Goal: Navigation & Orientation: Understand site structure

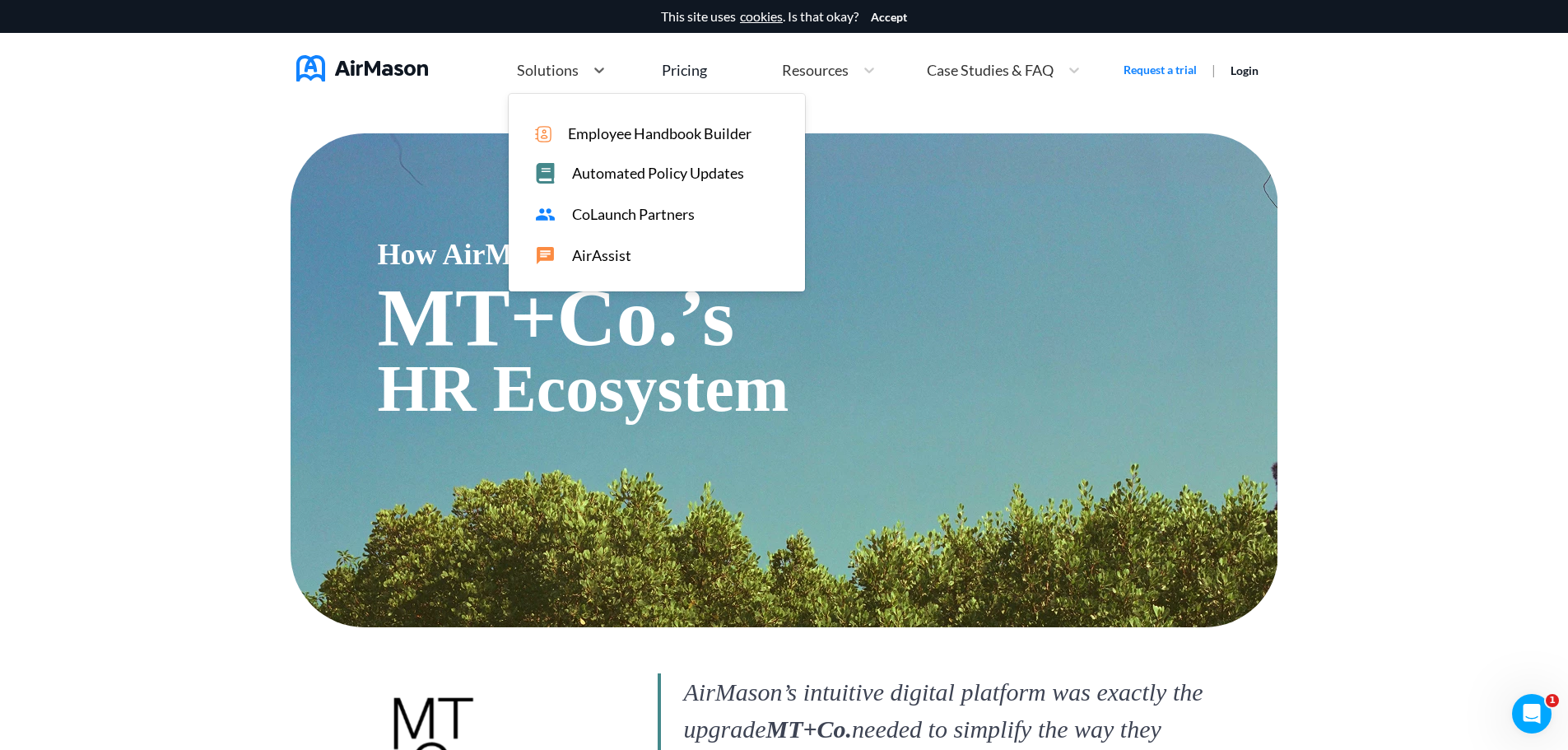
click at [546, 69] on span "Solutions" at bounding box center [548, 69] width 61 height 15
click at [720, 174] on span "Automated Policy Updates" at bounding box center [658, 174] width 172 height 18
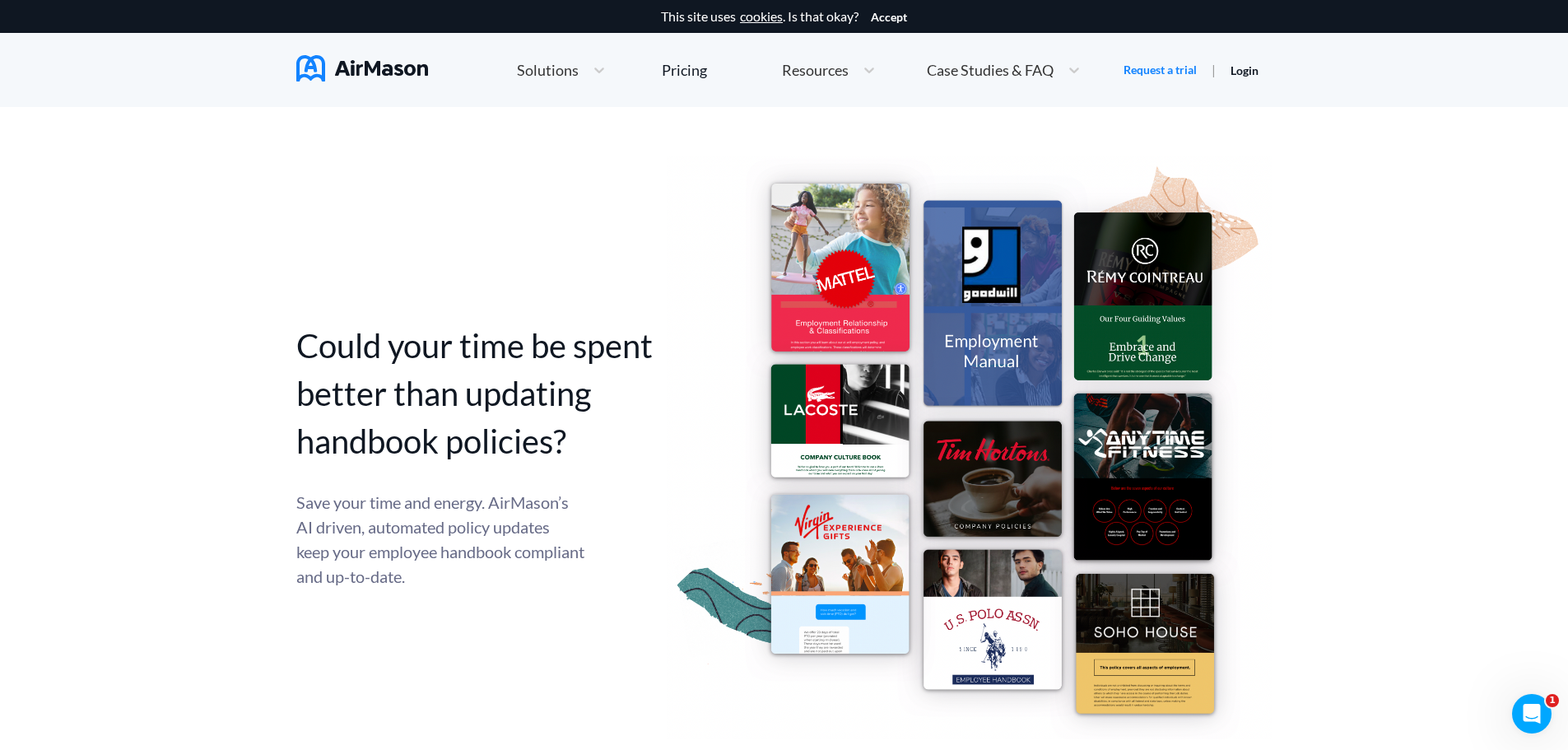
scroll to position [824, 0]
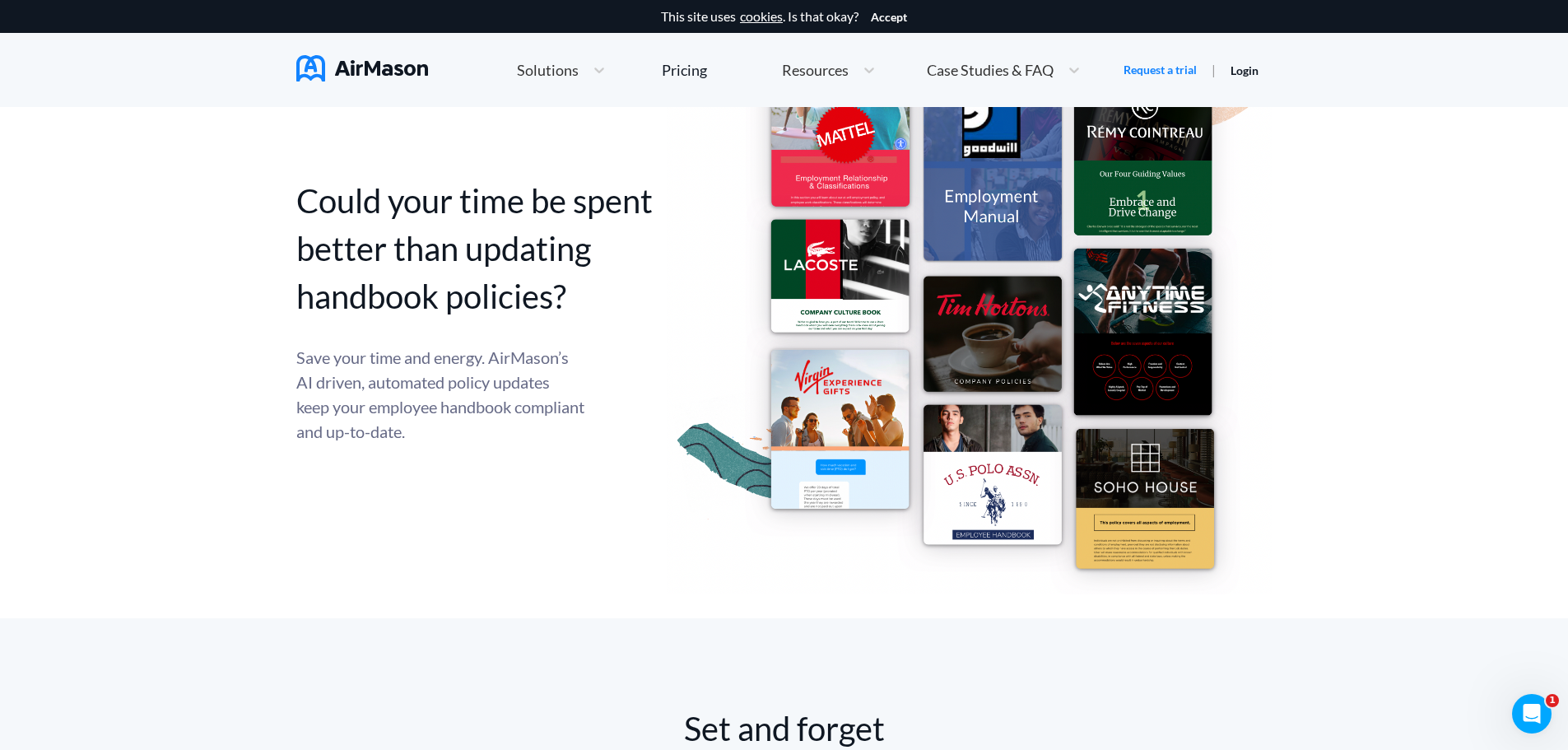
click at [854, 315] on img at bounding box center [968, 303] width 605 height 583
click at [831, 439] on img at bounding box center [968, 303] width 605 height 583
click at [966, 490] on img at bounding box center [968, 303] width 605 height 583
click at [1130, 514] on img at bounding box center [968, 303] width 605 height 583
click at [1153, 401] on img at bounding box center [968, 303] width 605 height 583
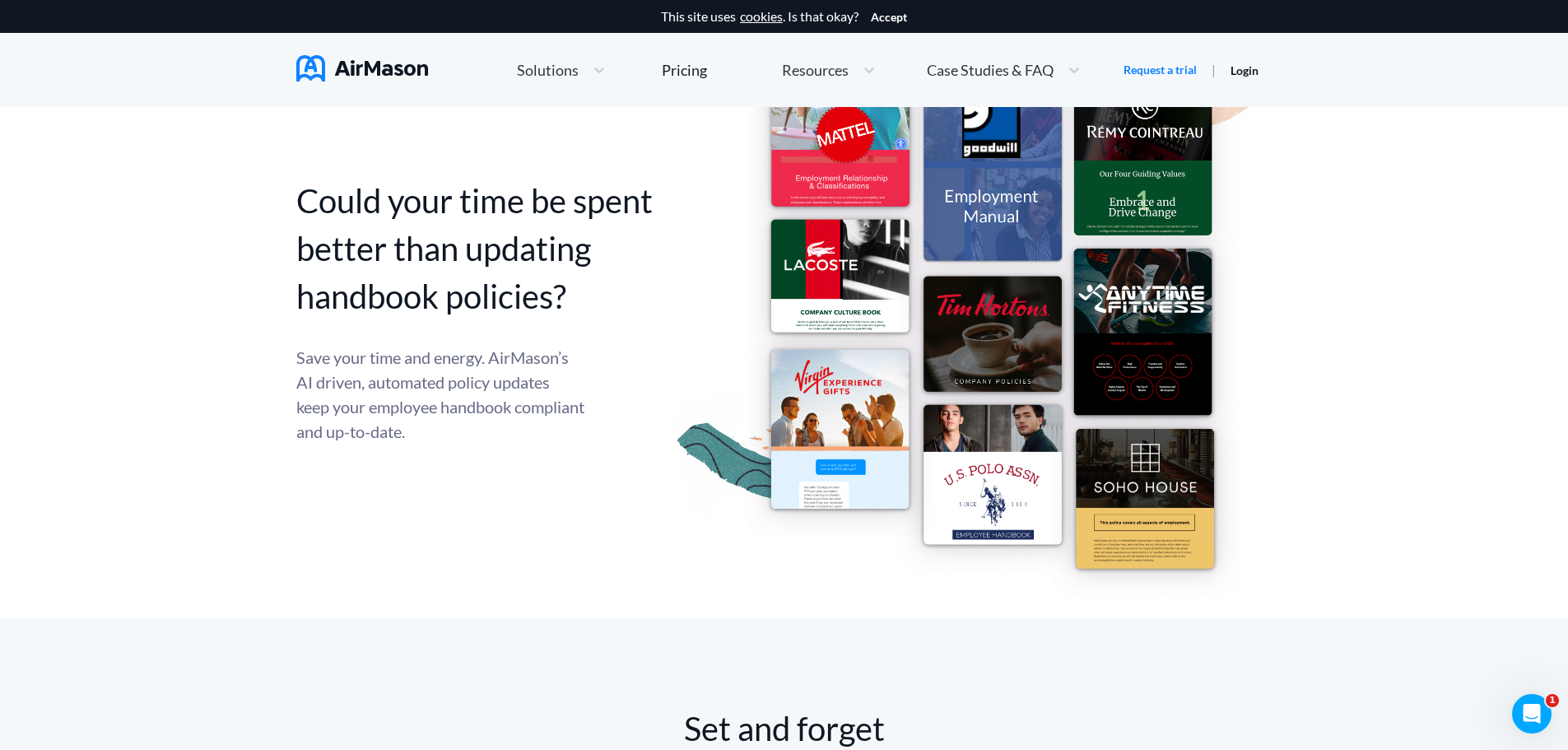
click at [1139, 242] on img at bounding box center [968, 303] width 605 height 583
drag, startPoint x: 1029, startPoint y: 218, endPoint x: 1028, endPoint y: 228, distance: 10.0
click at [1028, 218] on img at bounding box center [968, 303] width 605 height 583
click at [997, 410] on img at bounding box center [968, 303] width 605 height 583
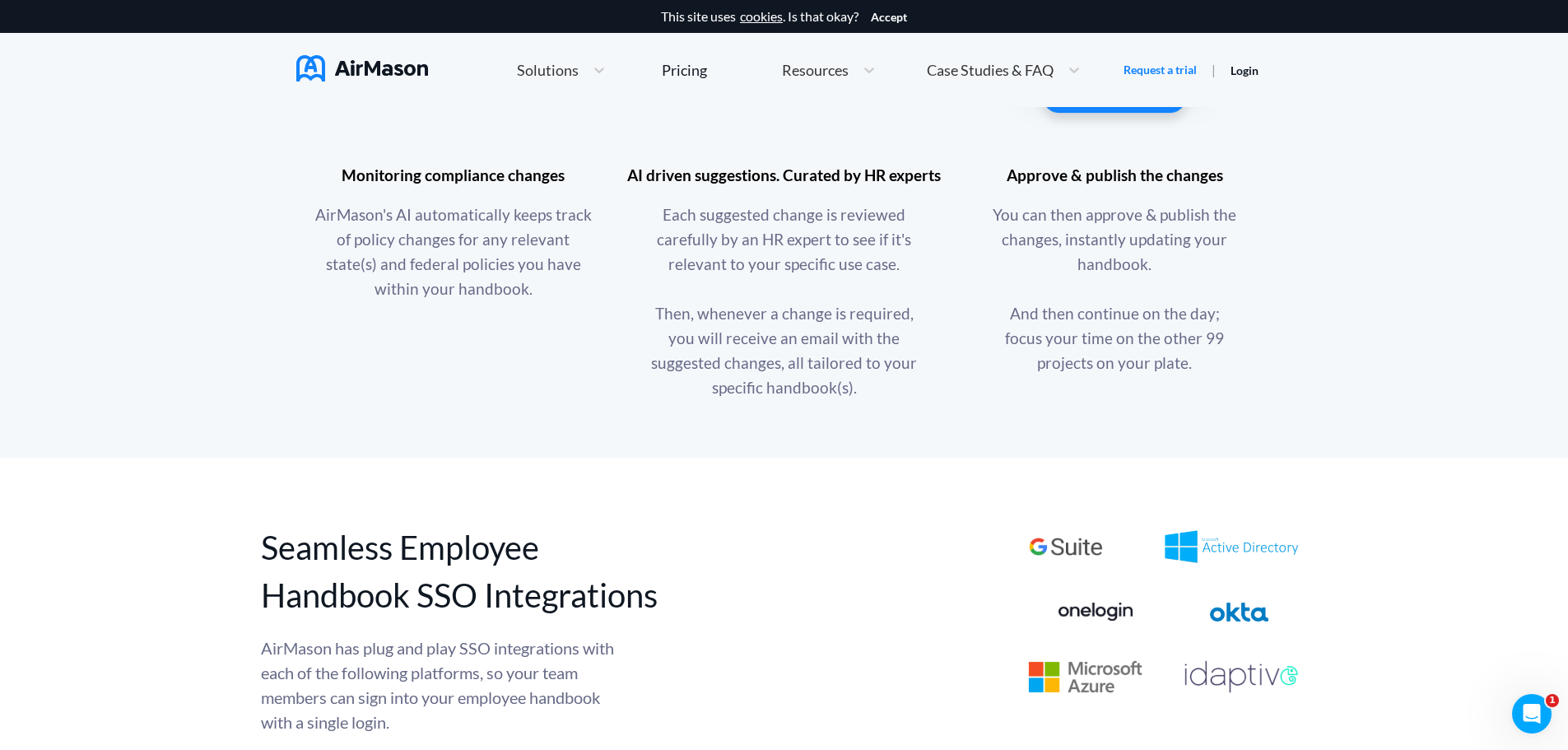
scroll to position [1647, 0]
click at [1100, 146] on img at bounding box center [1114, 38] width 247 height 218
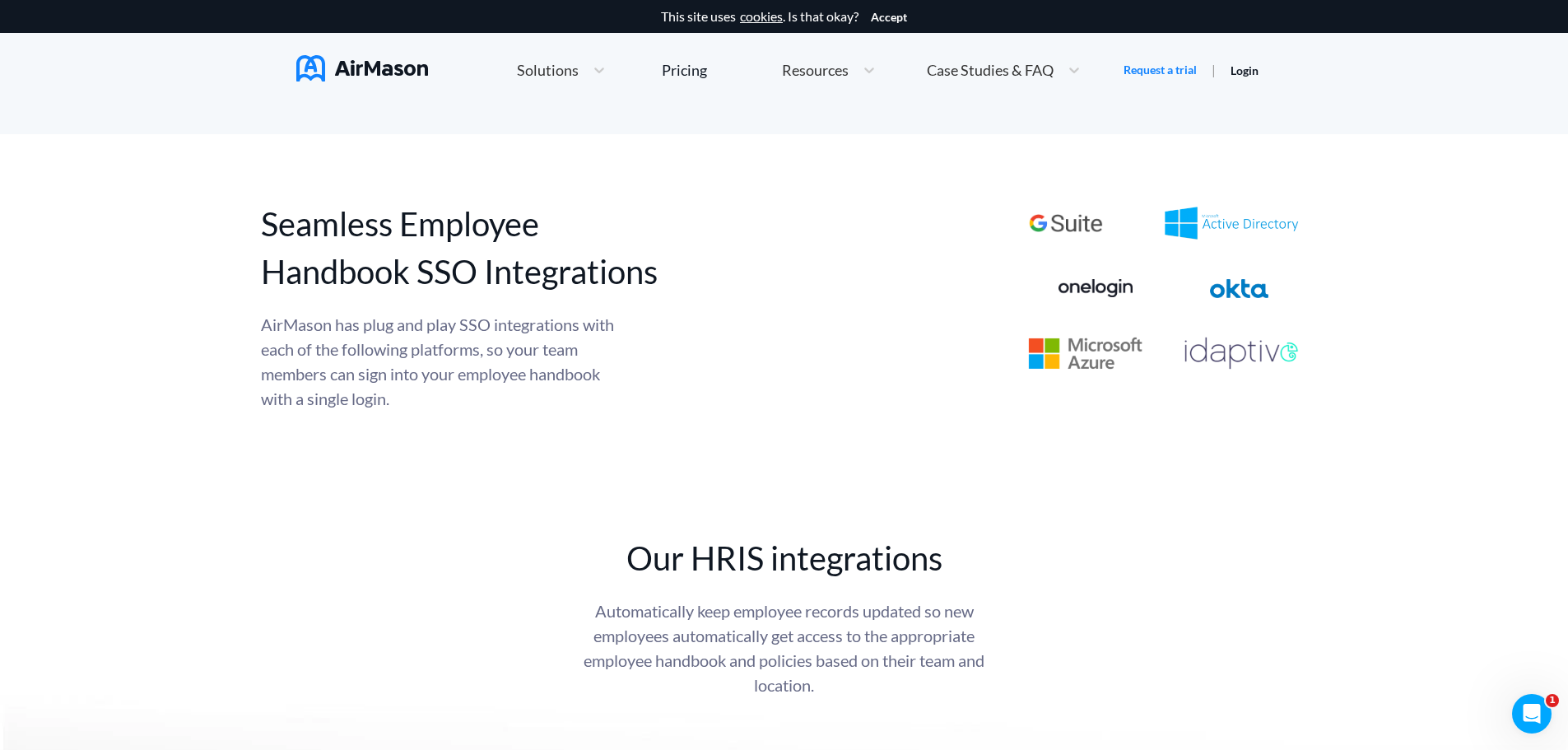
scroll to position [1976, 0]
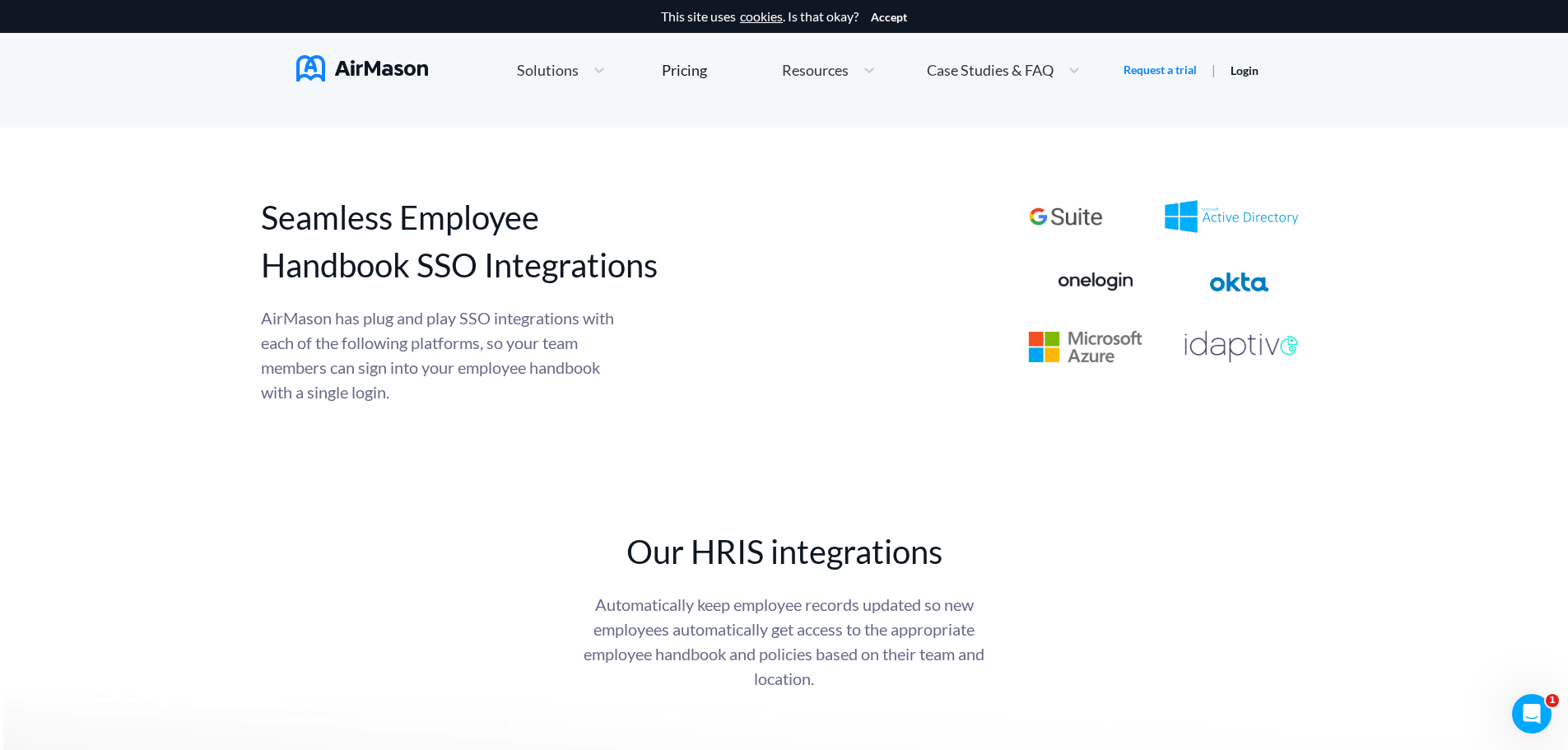
click at [1089, 226] on img at bounding box center [1066, 216] width 77 height 18
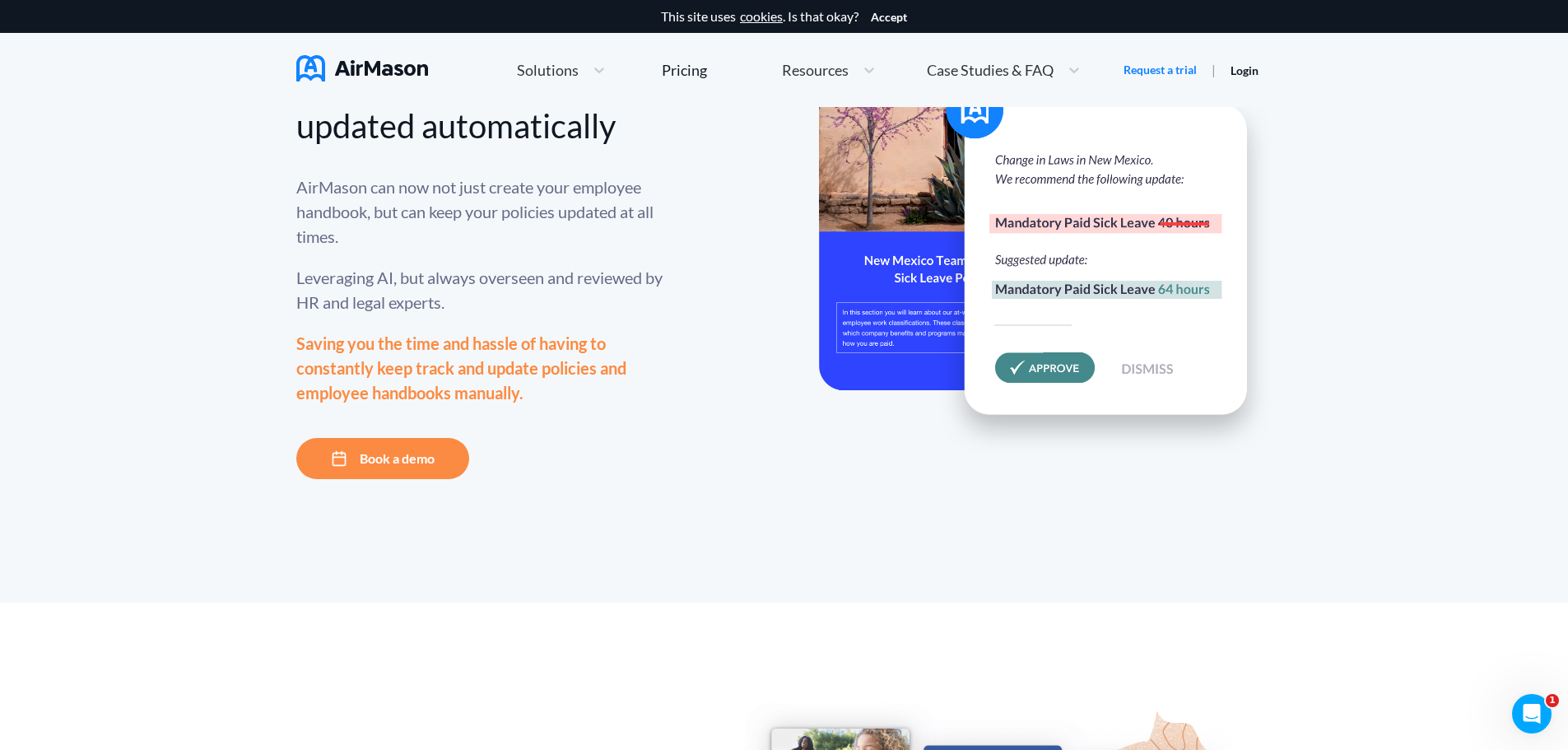
scroll to position [0, 0]
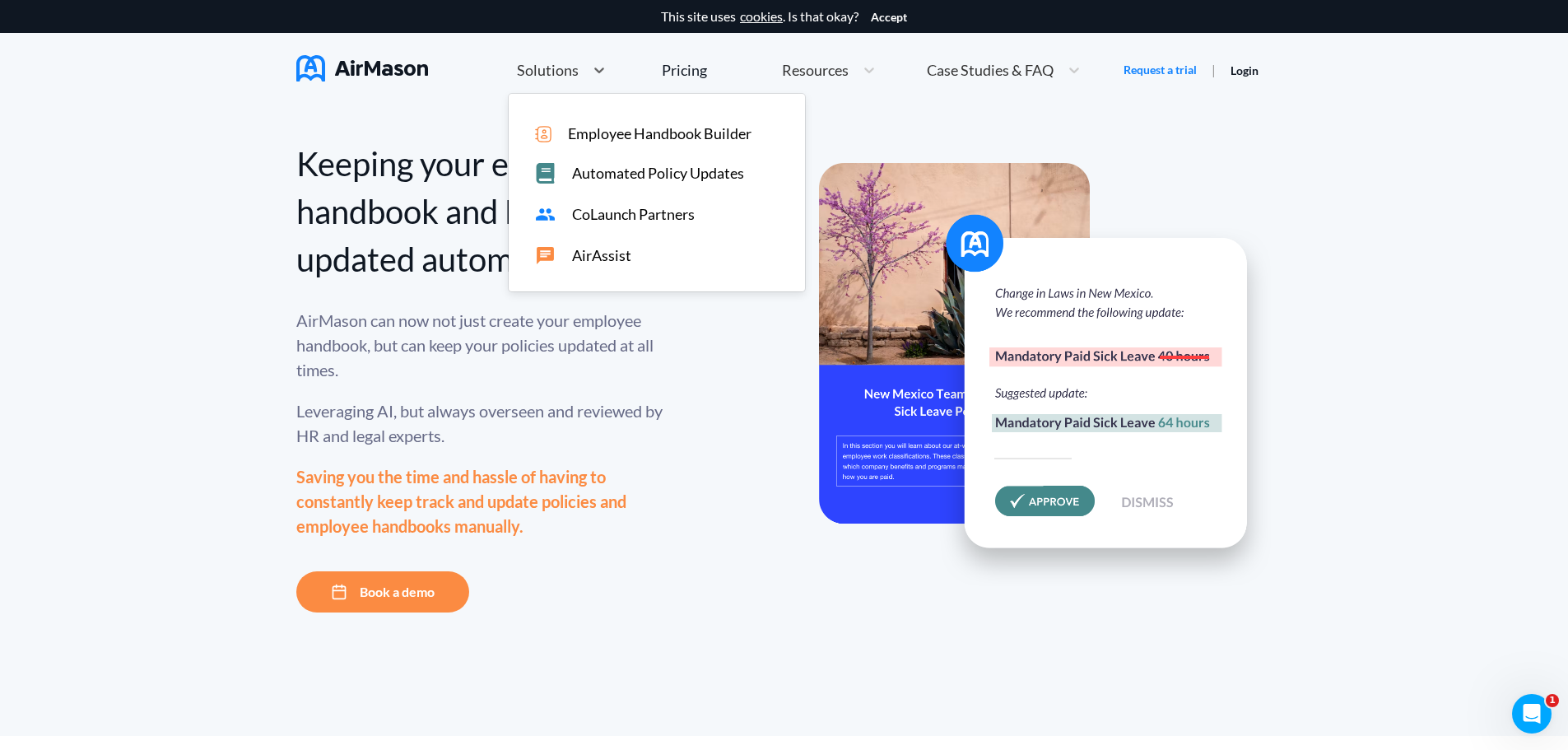
click at [544, 73] on span "Solutions" at bounding box center [548, 69] width 61 height 15
click at [665, 213] on span "CoLaunch Partners" at bounding box center [634, 214] width 123 height 18
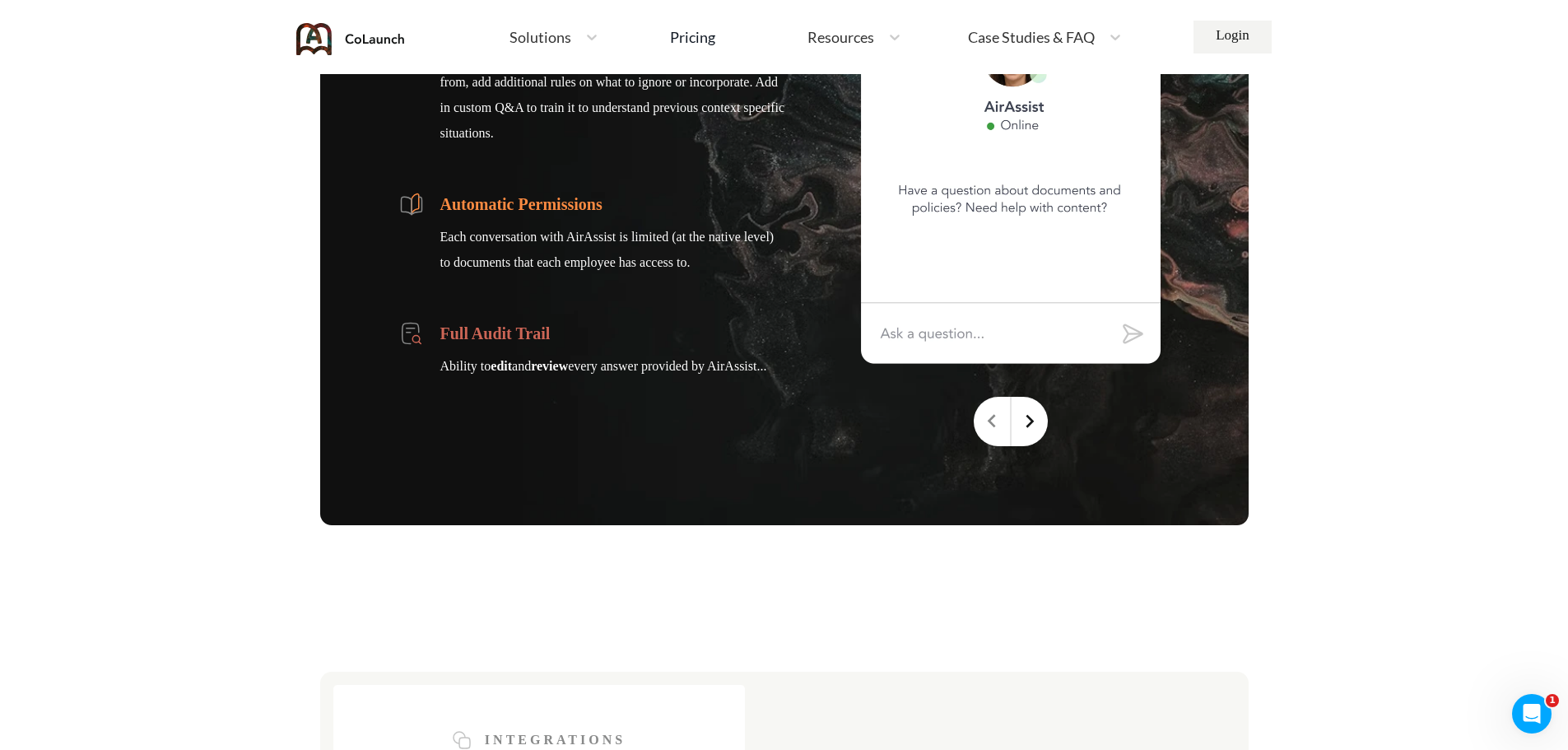
scroll to position [4693, 0]
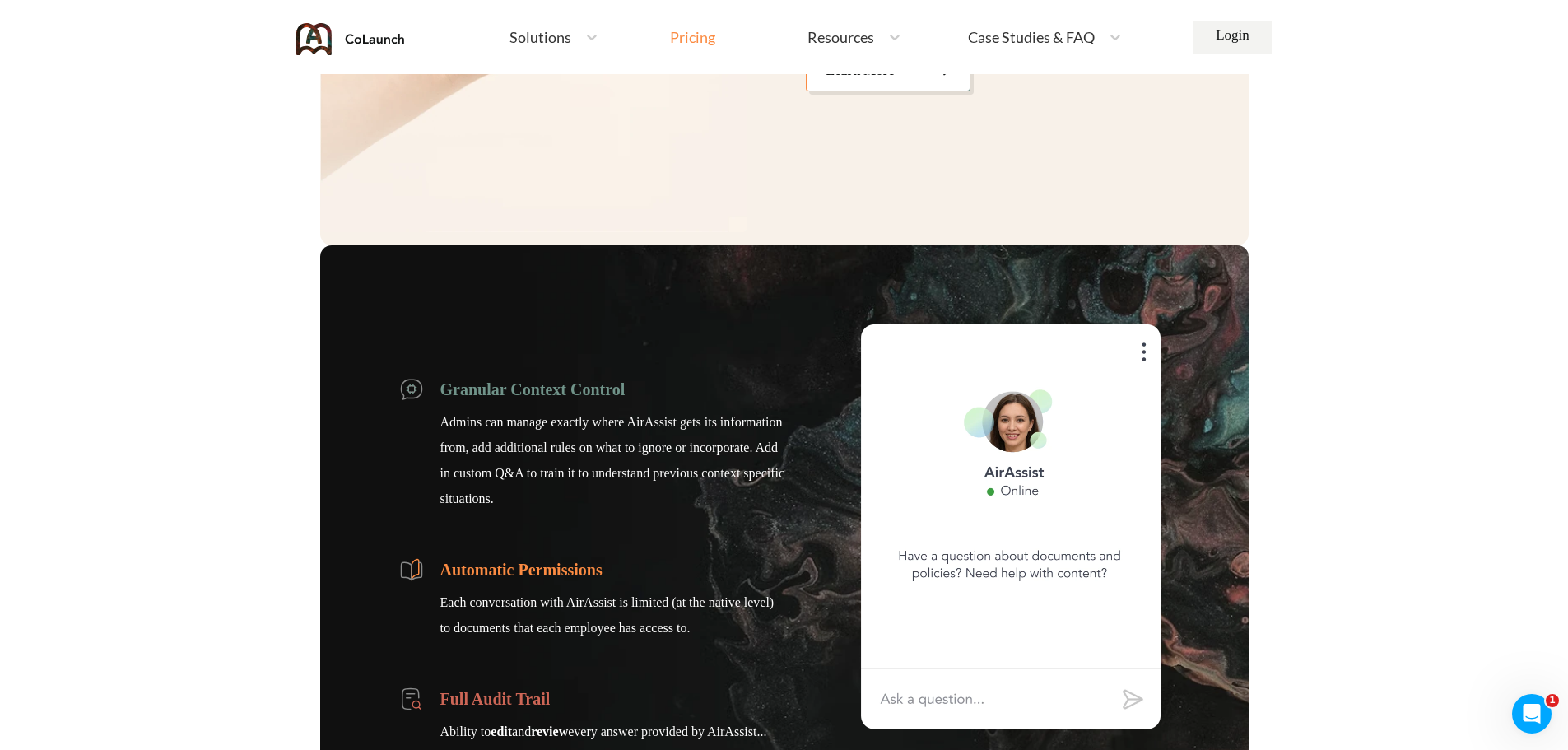
click at [702, 36] on div "Pricing" at bounding box center [693, 37] width 46 height 15
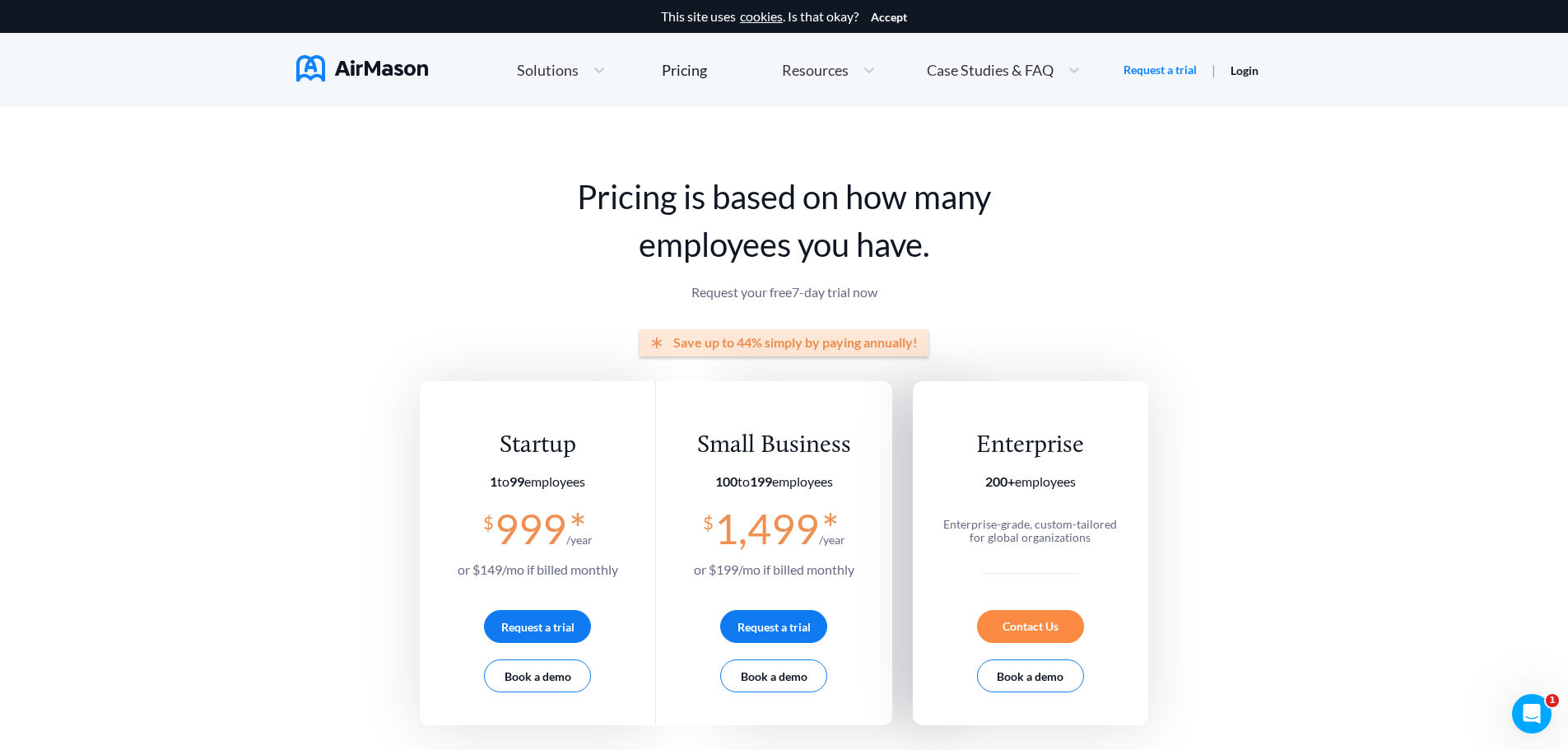
click at [828, 70] on span "Resources" at bounding box center [816, 69] width 67 height 15
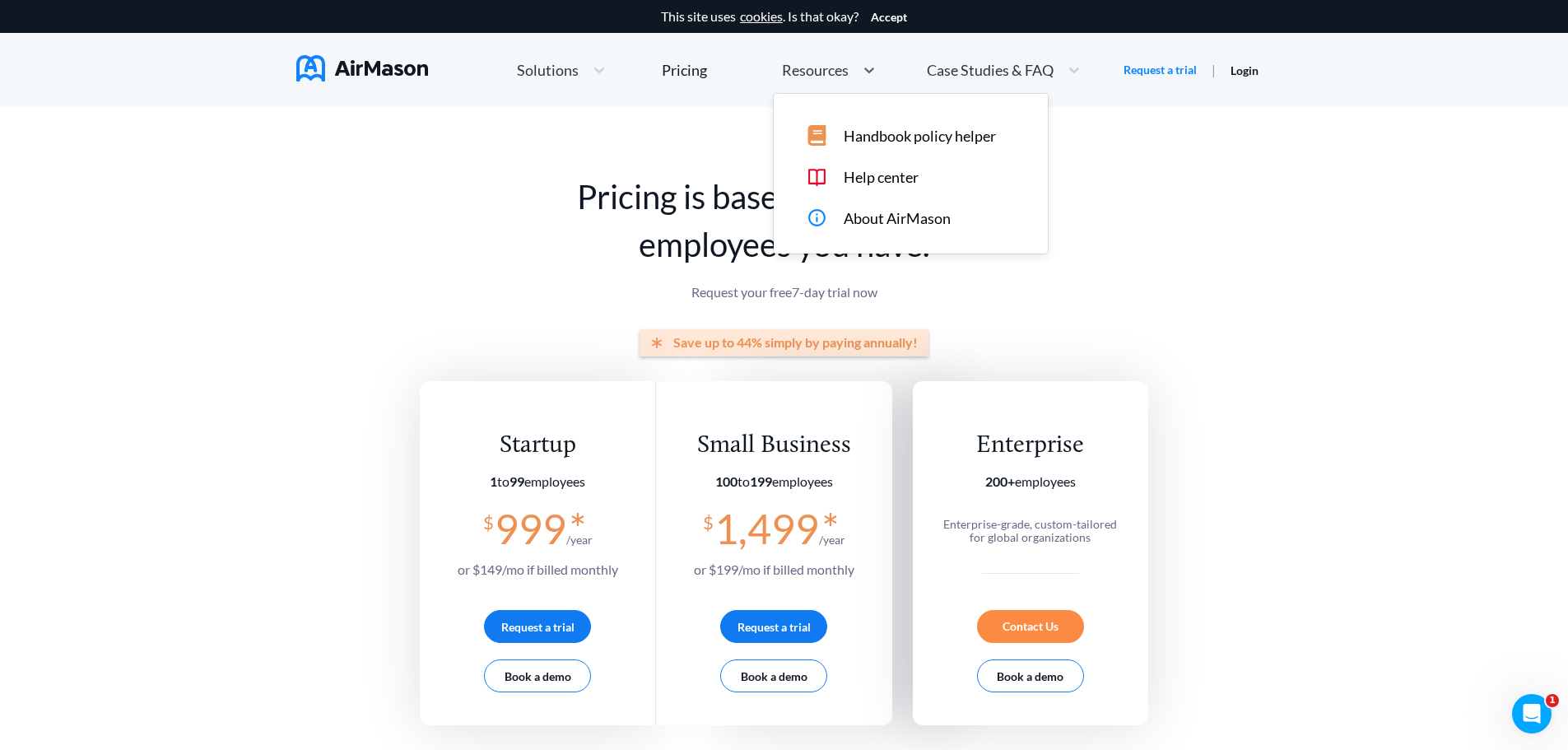
click at [876, 171] on span "Help center" at bounding box center [881, 177] width 75 height 18
